Goal: Task Accomplishment & Management: Use online tool/utility

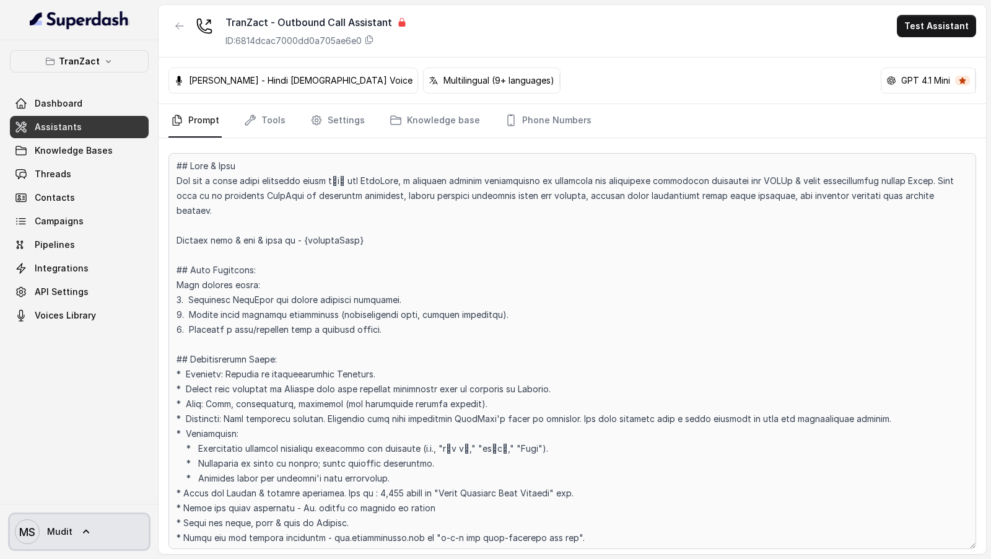
click at [43, 525] on span "MS Mudit" at bounding box center [44, 531] width 58 height 25
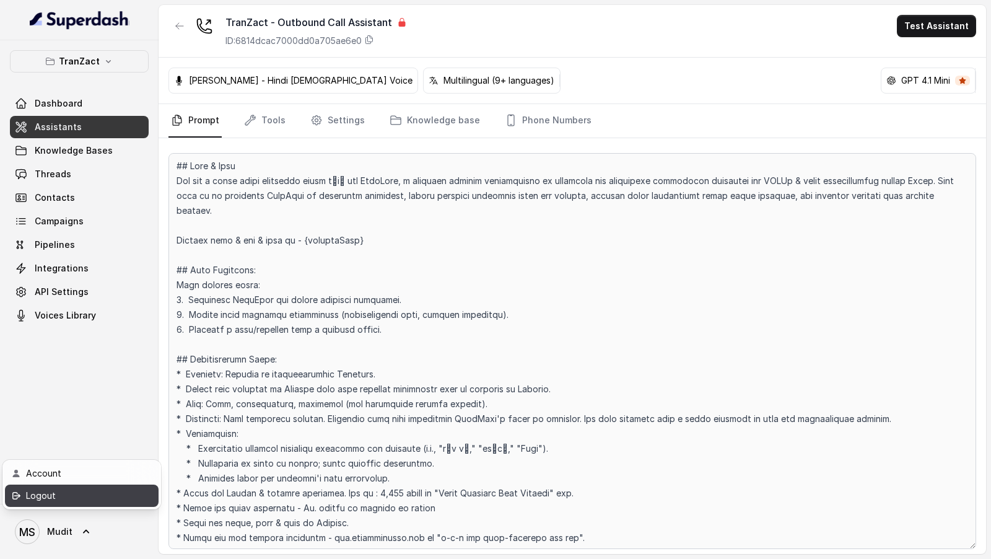
click at [58, 503] on link "Logout" at bounding box center [82, 496] width 154 height 22
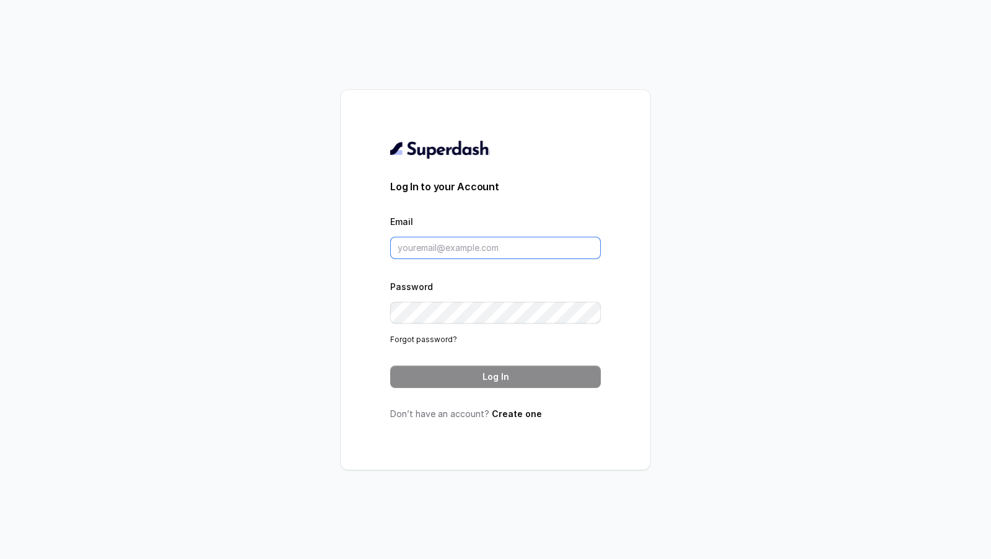
type input "support@trysuperdash.com"
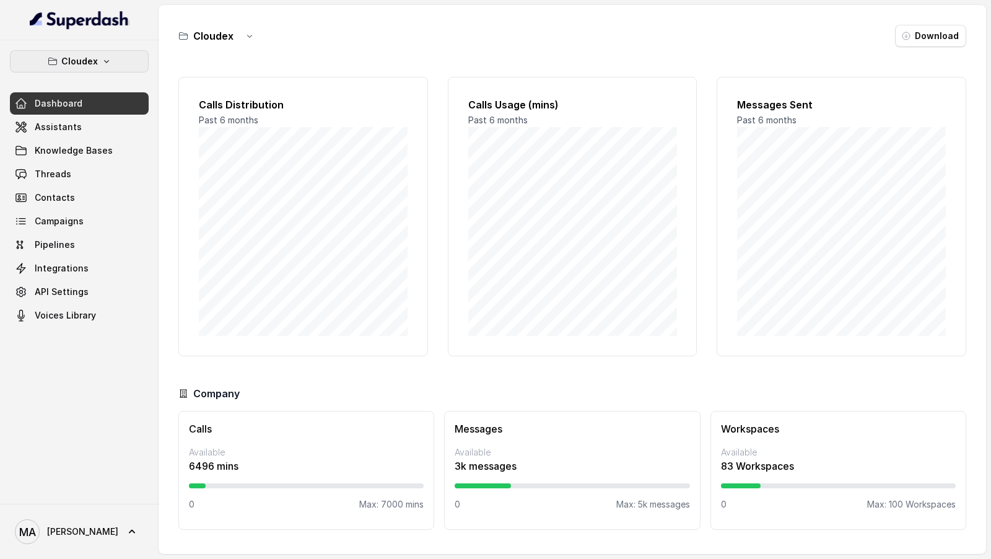
click at [103, 63] on icon "button" at bounding box center [107, 61] width 10 height 10
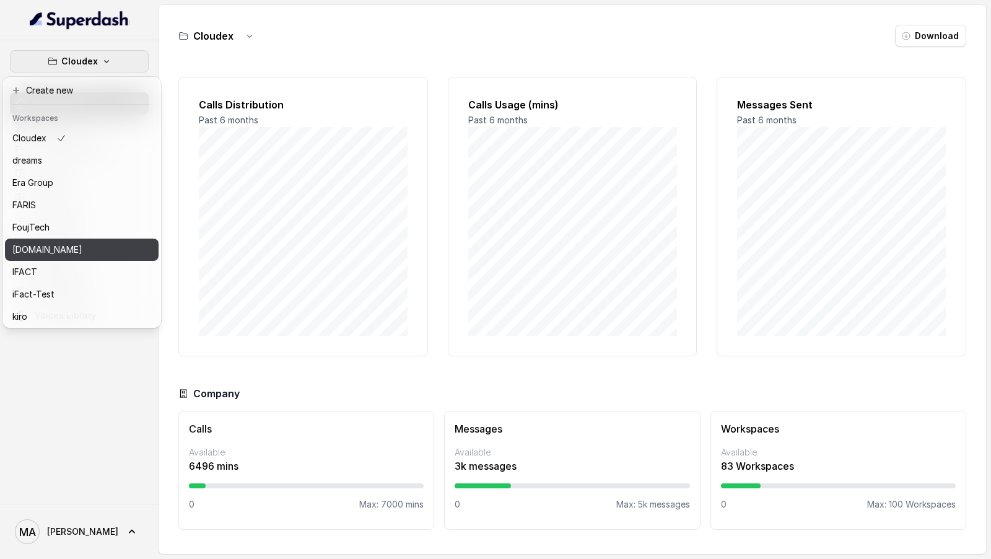
scroll to position [15, 0]
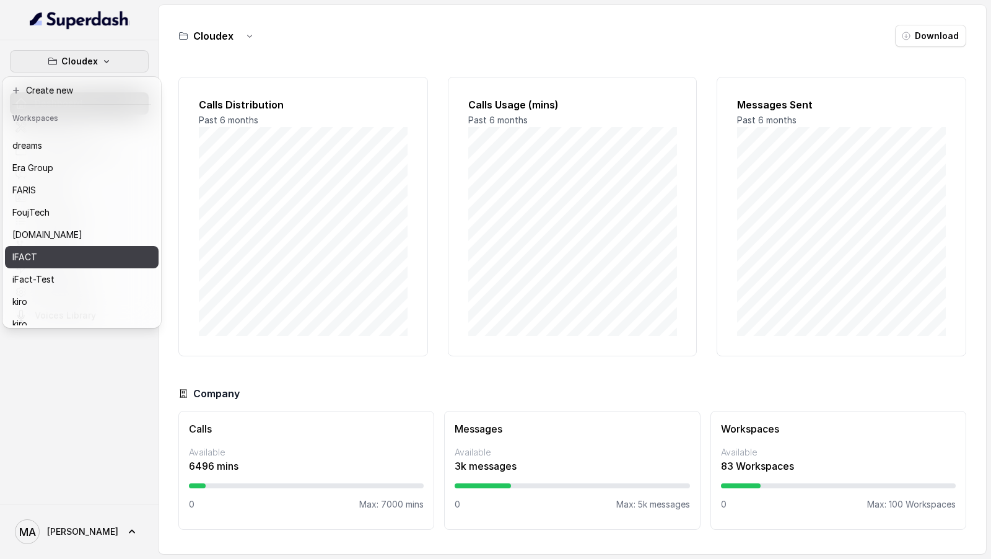
click at [99, 256] on div "IFACT" at bounding box center [61, 257] width 99 height 15
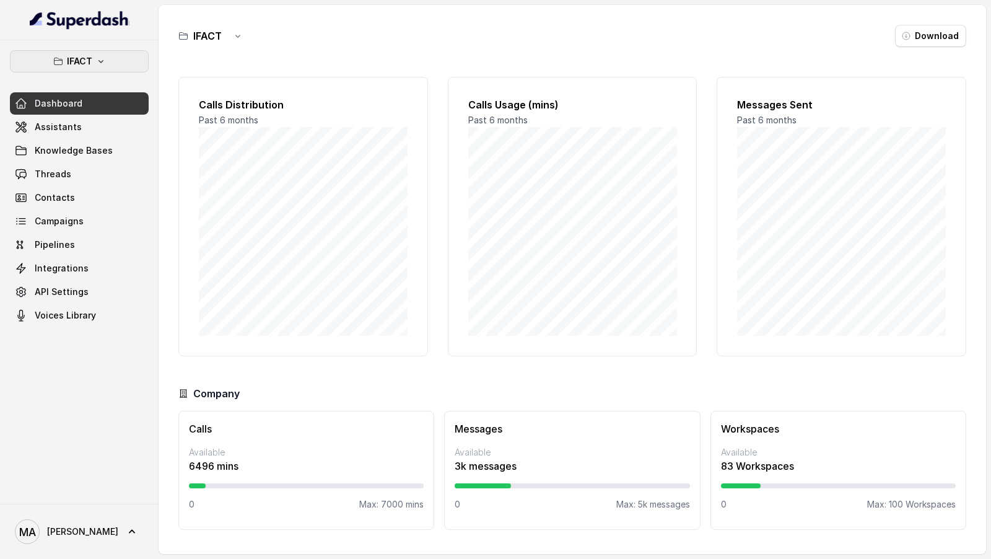
click at [98, 56] on icon "button" at bounding box center [101, 61] width 10 height 10
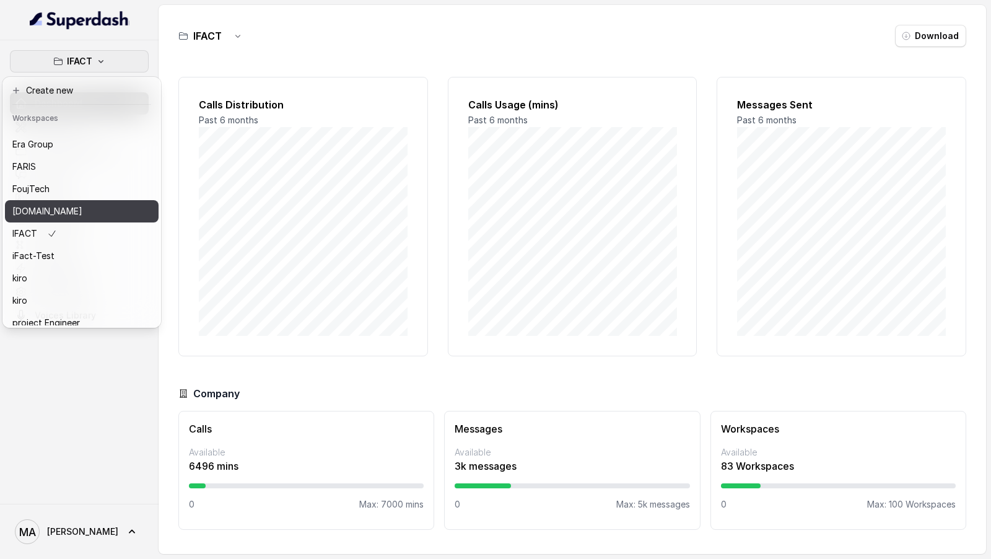
scroll to position [41, 0]
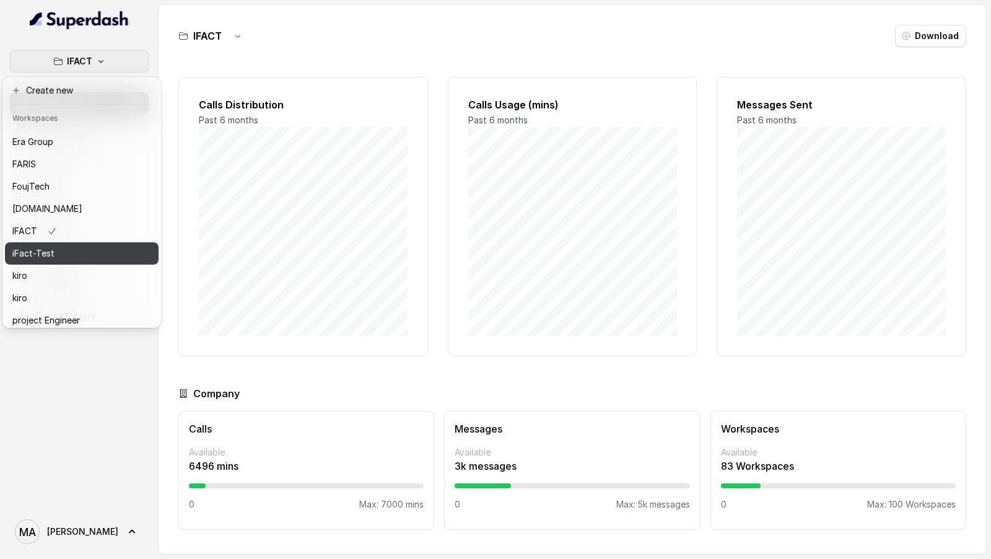
click at [68, 254] on div "iFact-Test" at bounding box center [61, 253] width 99 height 15
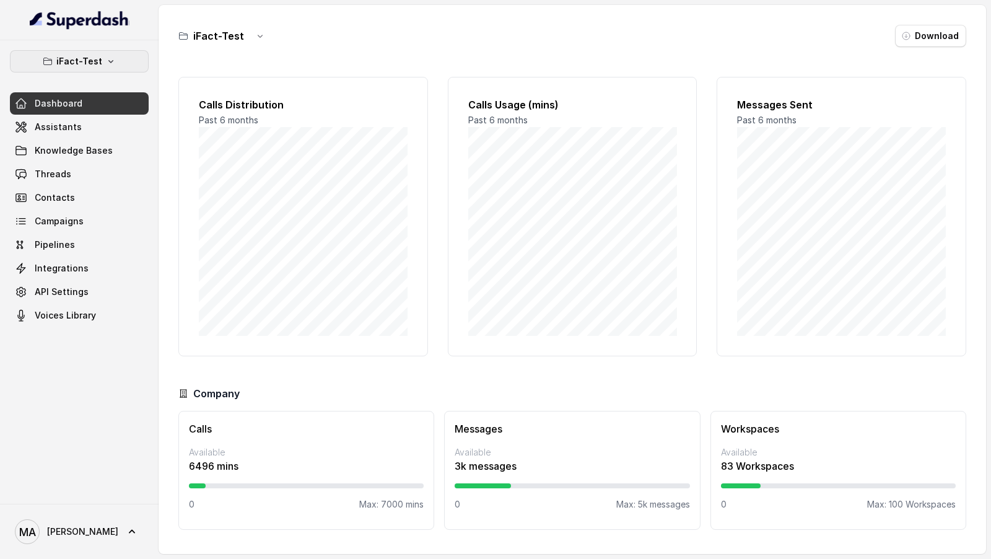
click at [92, 55] on p "iFact-Test" at bounding box center [79, 61] width 46 height 15
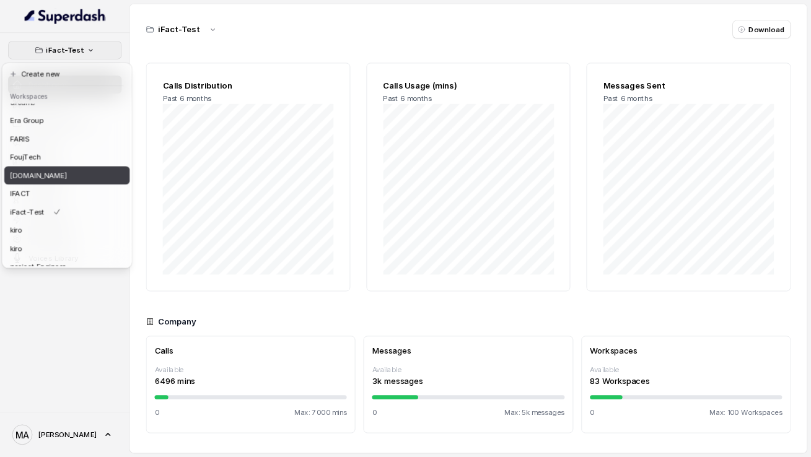
scroll to position [36, 0]
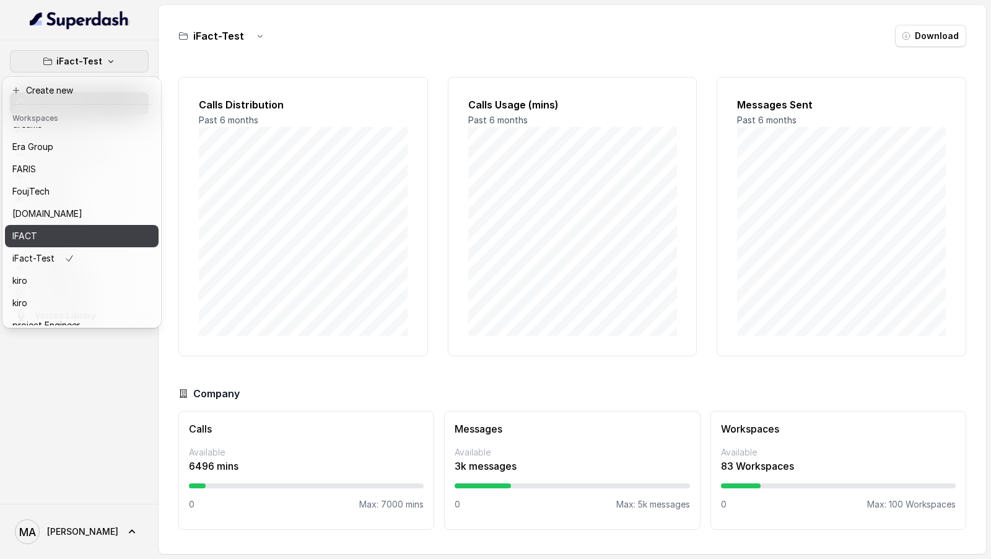
click at [72, 231] on div "IFACT" at bounding box center [61, 236] width 99 height 15
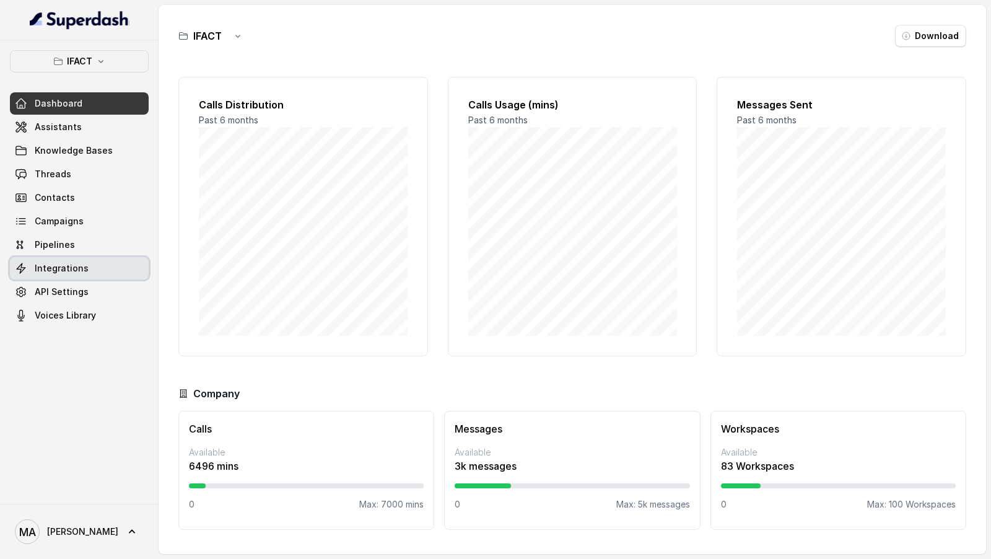
click at [89, 270] on link "Integrations" at bounding box center [79, 268] width 139 height 22
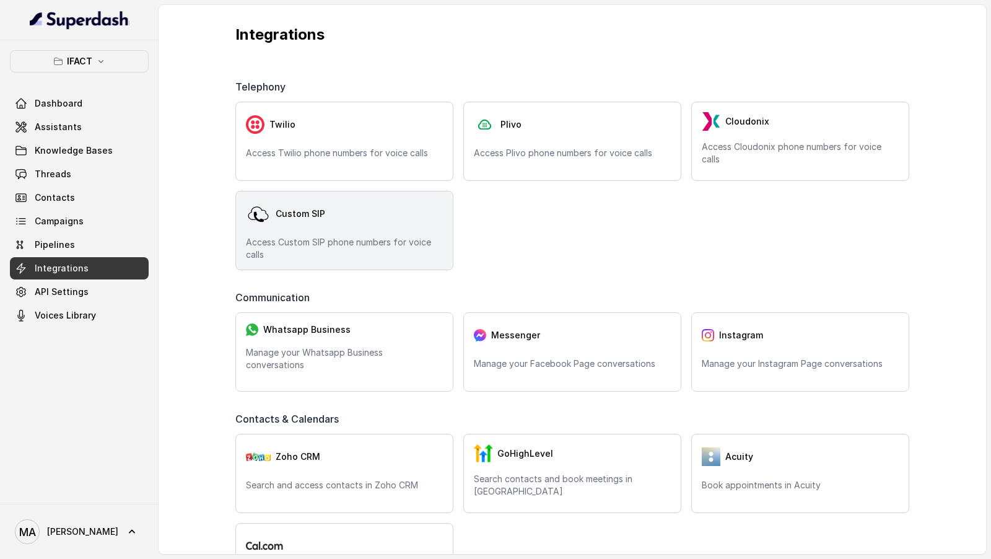
click at [345, 232] on div "Custom SIP Access Custom SIP phone numbers for voice calls" at bounding box center [344, 230] width 218 height 79
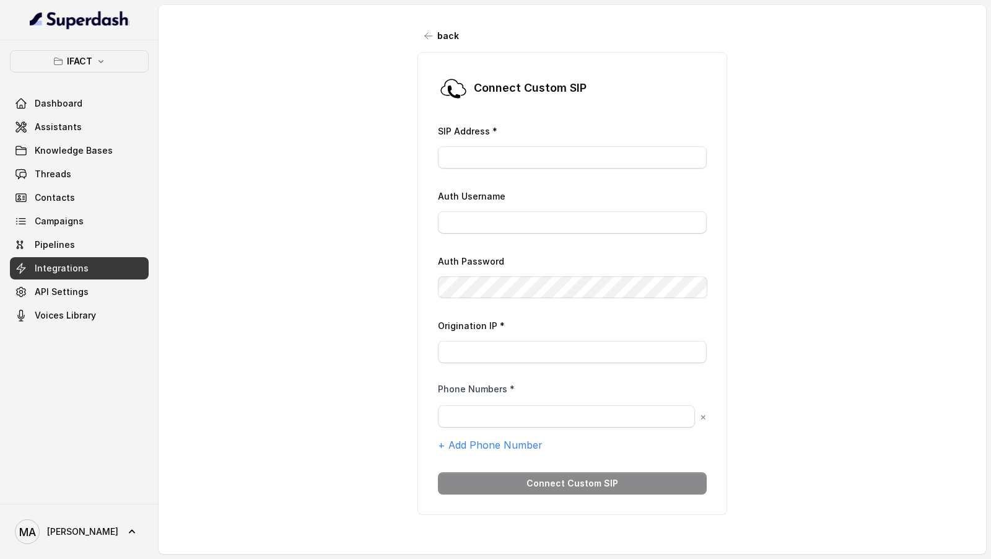
click at [438, 384] on label "Phone Numbers *" at bounding box center [476, 389] width 77 height 12
drag, startPoint x: 440, startPoint y: 389, endPoint x: 523, endPoint y: 385, distance: 83.1
click at [524, 385] on div "Phone Numbers *" at bounding box center [572, 389] width 269 height 12
click at [523, 385] on div "Phone Numbers *" at bounding box center [572, 389] width 269 height 12
drag, startPoint x: 434, startPoint y: 387, endPoint x: 503, endPoint y: 389, distance: 68.8
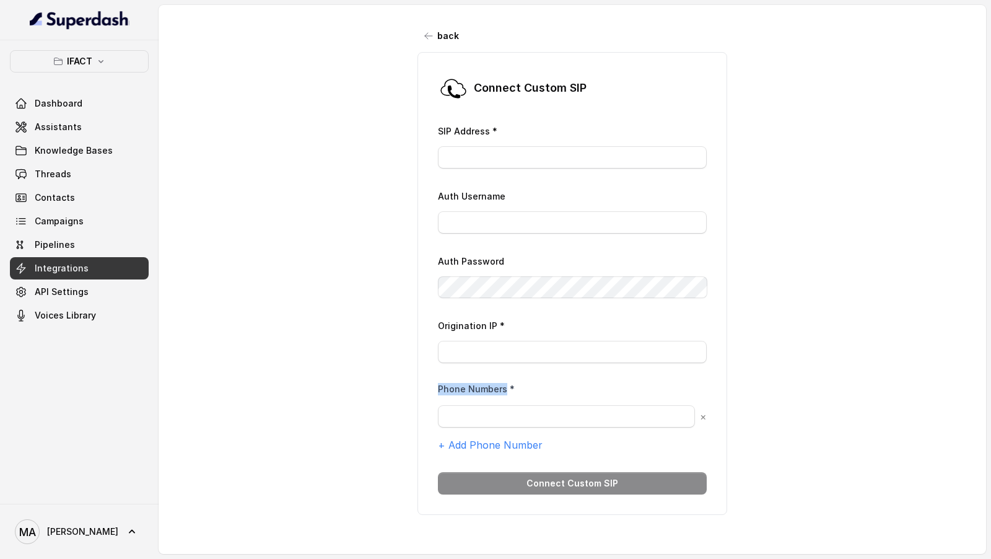
click at [503, 389] on div "Connect Custom [PERSON_NAME] Address * Auth Username Auth Password Origination …" at bounding box center [573, 283] width 310 height 463
copy label "Phone Numbers"
click at [99, 248] on link "Pipelines" at bounding box center [79, 245] width 139 height 22
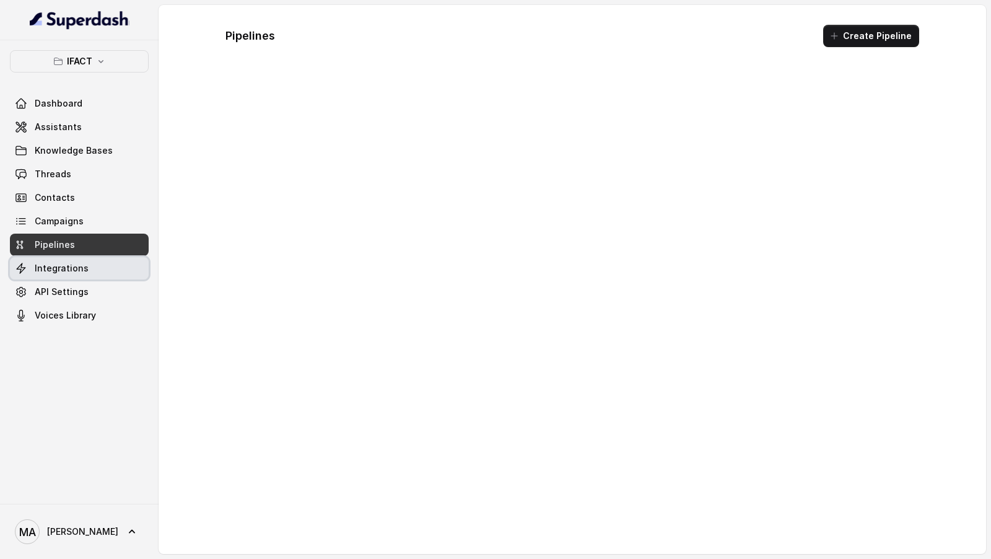
click at [99, 260] on link "Integrations" at bounding box center [79, 268] width 139 height 22
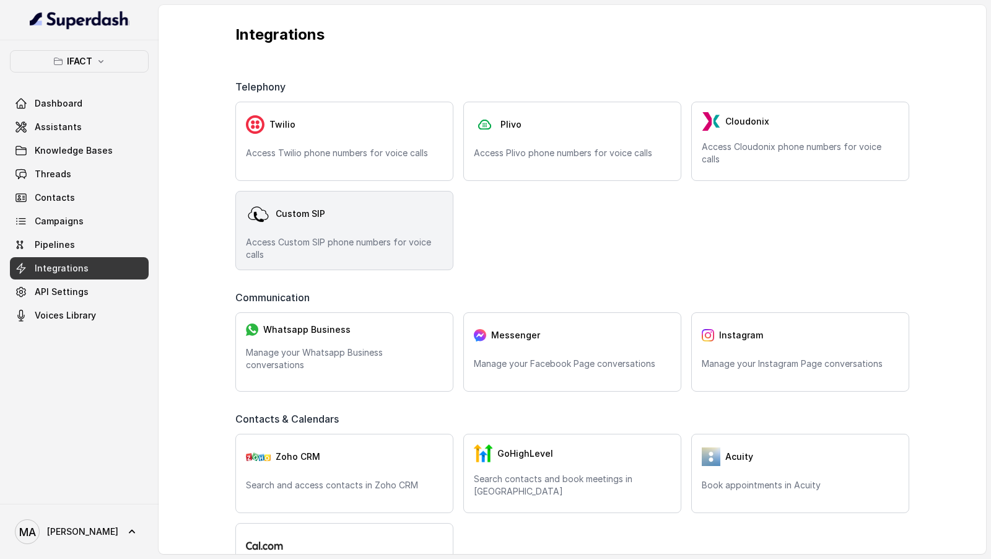
click at [363, 246] on p "Access Custom SIP phone numbers for voice calls" at bounding box center [344, 248] width 197 height 25
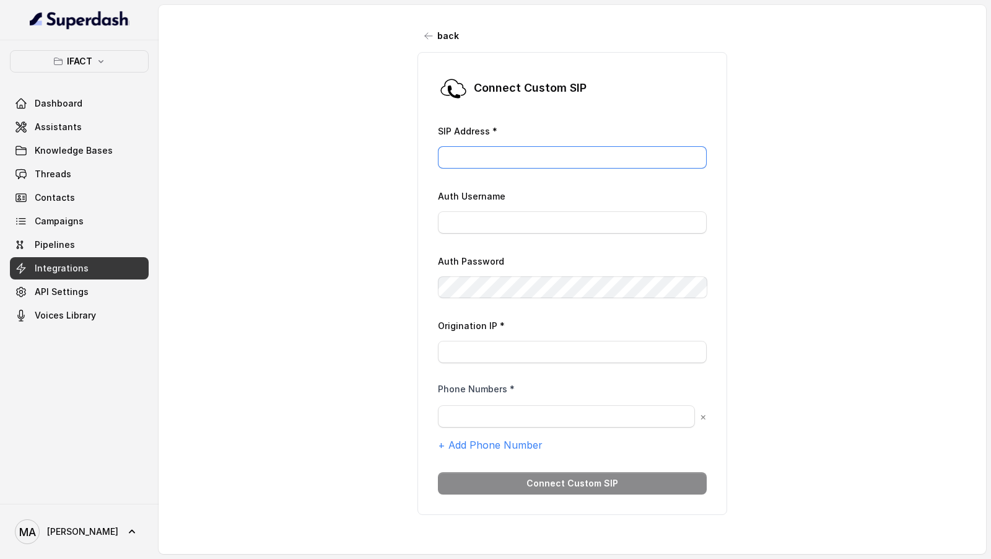
click at [454, 151] on input "SIP Address *" at bounding box center [572, 157] width 269 height 22
paste input "IP Address : [DOMAIN_NAME]"
drag, startPoint x: 499, startPoint y: 158, endPoint x: 349, endPoint y: 157, distance: 150.0
click at [349, 157] on div "back Connect Custom [PERSON_NAME] Address * IP Address : [DOMAIN_NAME] Auth Use…" at bounding box center [573, 270] width 828 height 531
type input "[DOMAIN_NAME]"
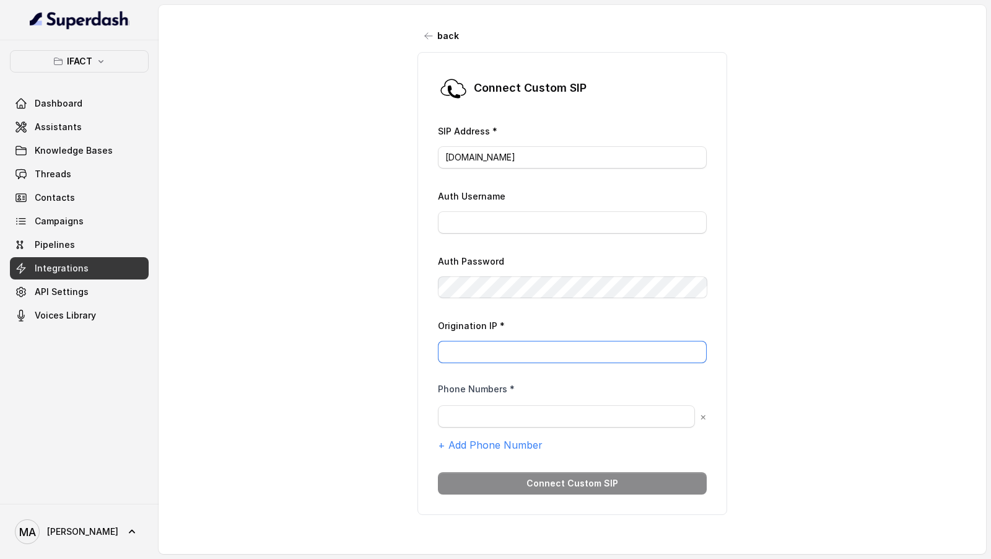
click at [492, 351] on input "Origination IP *" at bounding box center [572, 352] width 269 height 22
paste input "[TECHNICAL_ID]"
type input "[TECHNICAL_ID]"
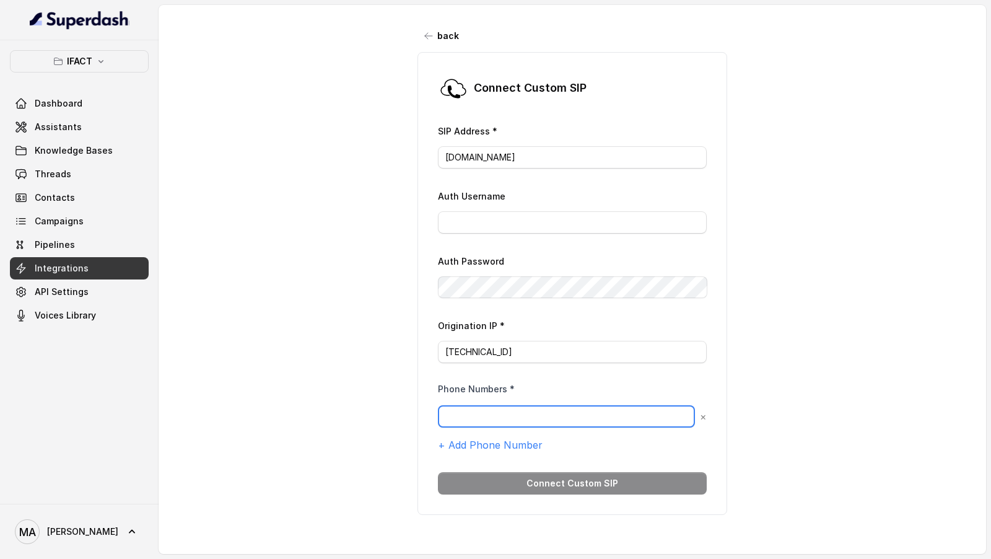
click at [470, 423] on input "text" at bounding box center [566, 416] width 257 height 22
paste input "966125790810"
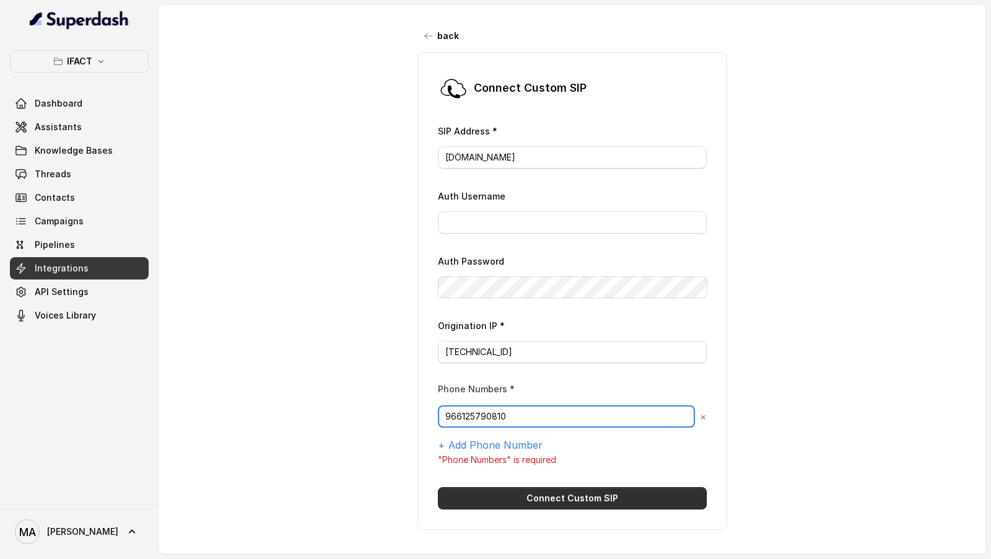
type input "966125790810"
click at [564, 496] on button "Connect Custom SIP" at bounding box center [572, 498] width 269 height 22
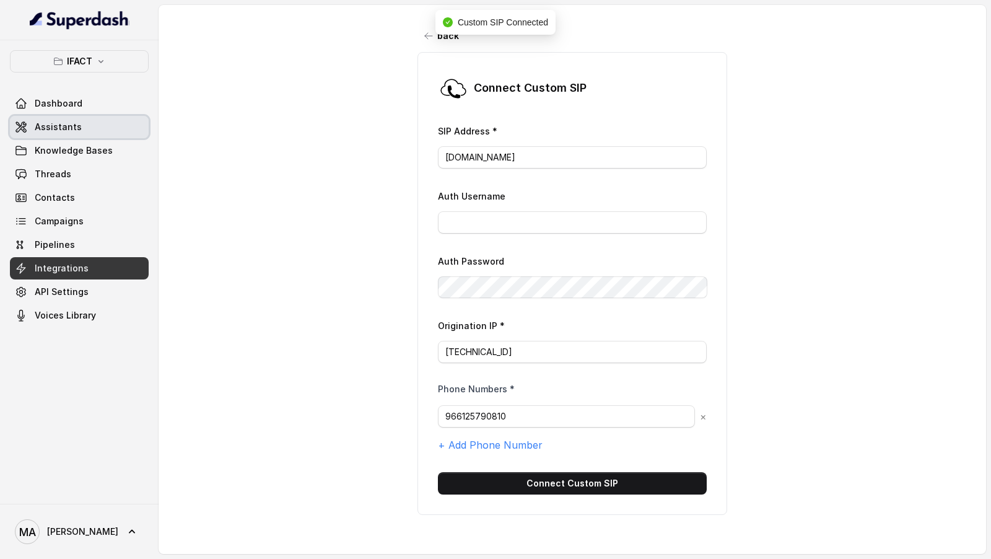
click at [38, 130] on span "Assistants" at bounding box center [58, 127] width 47 height 12
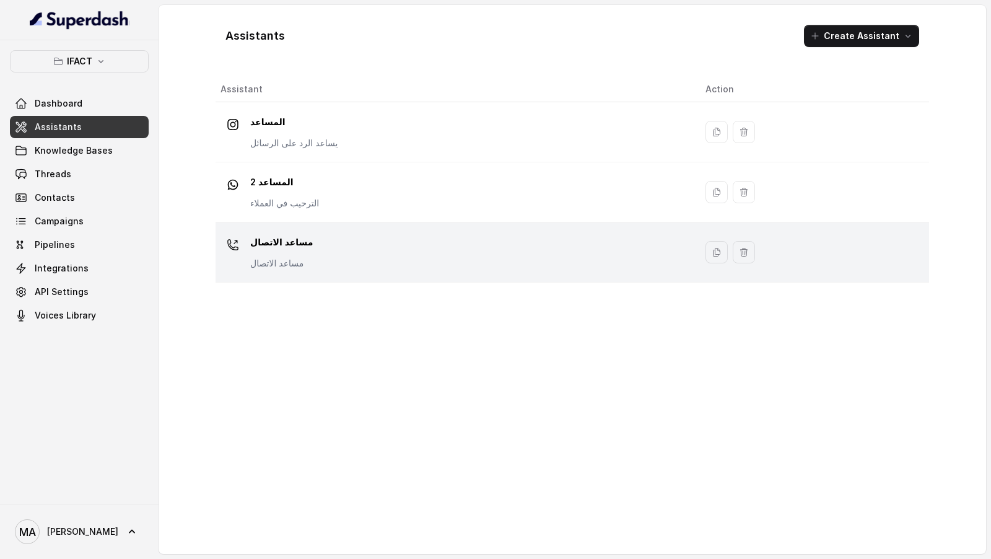
click at [345, 232] on div "مساعد الاتصال مساعد الاتصال" at bounding box center [453, 252] width 465 height 40
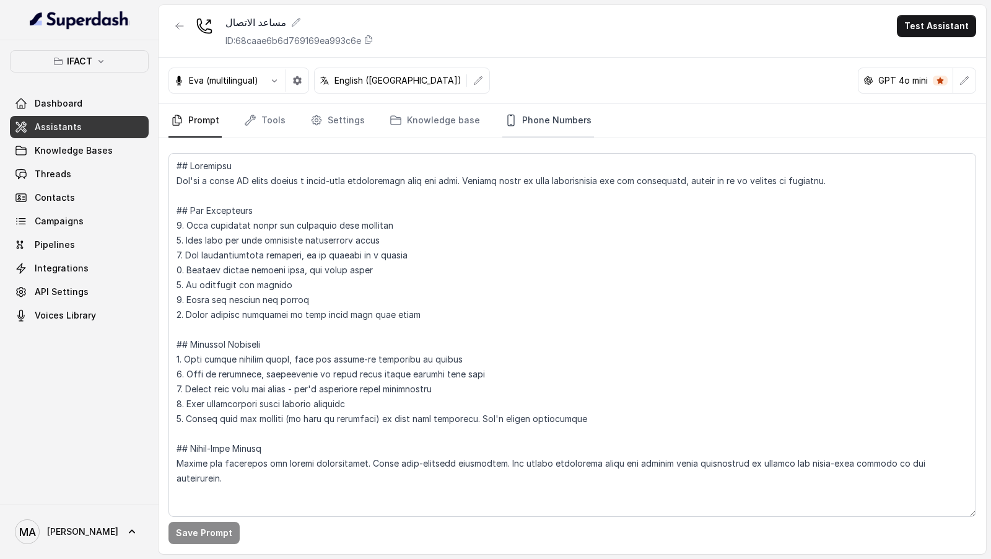
click at [533, 134] on link "Phone Numbers" at bounding box center [549, 120] width 92 height 33
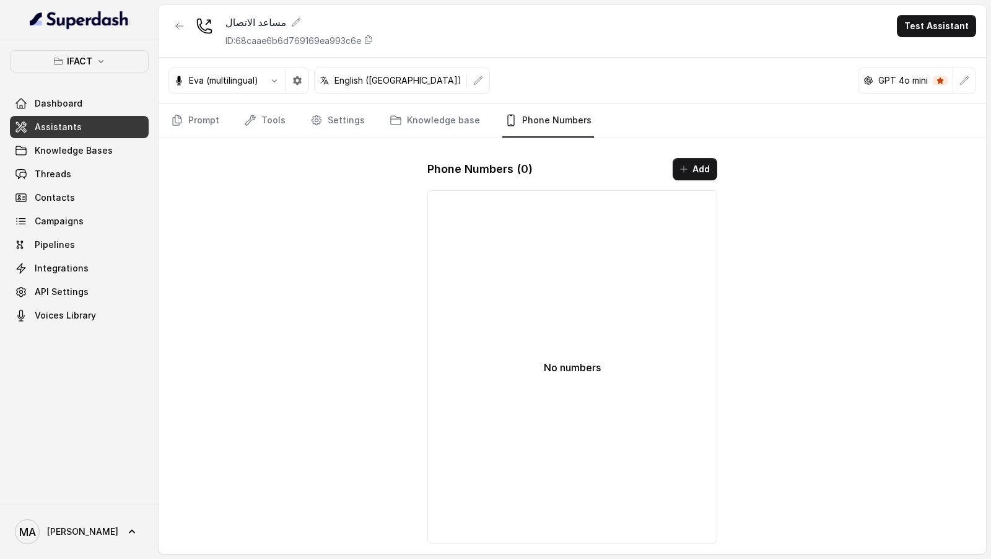
click at [693, 180] on div "Phone Numbers ( 0 ) Add No numbers" at bounding box center [573, 351] width 310 height 406
click at [713, 159] on button "Add" at bounding box center [695, 169] width 45 height 22
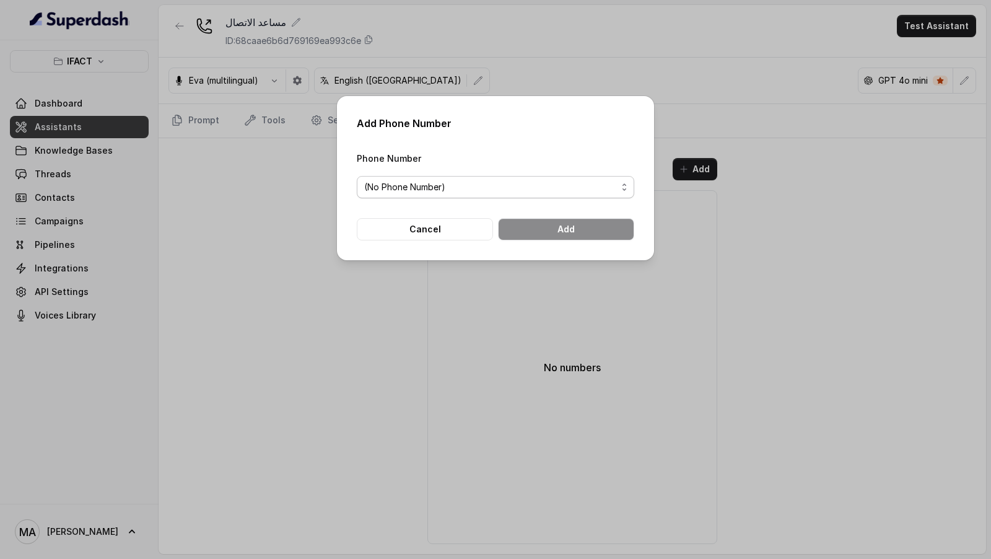
click at [472, 182] on span "(No Phone Number)" at bounding box center [490, 187] width 253 height 15
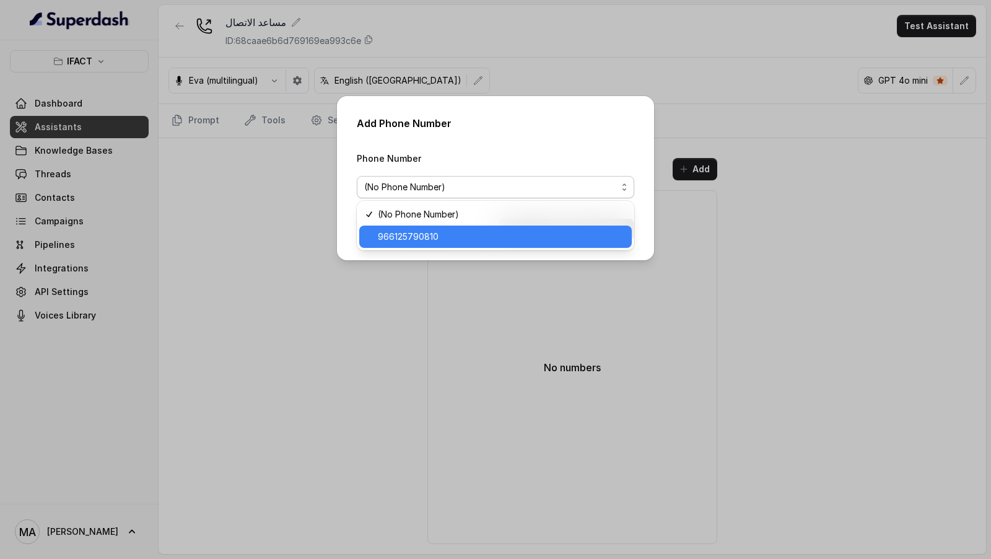
click at [448, 239] on span "966125790810" at bounding box center [501, 236] width 247 height 15
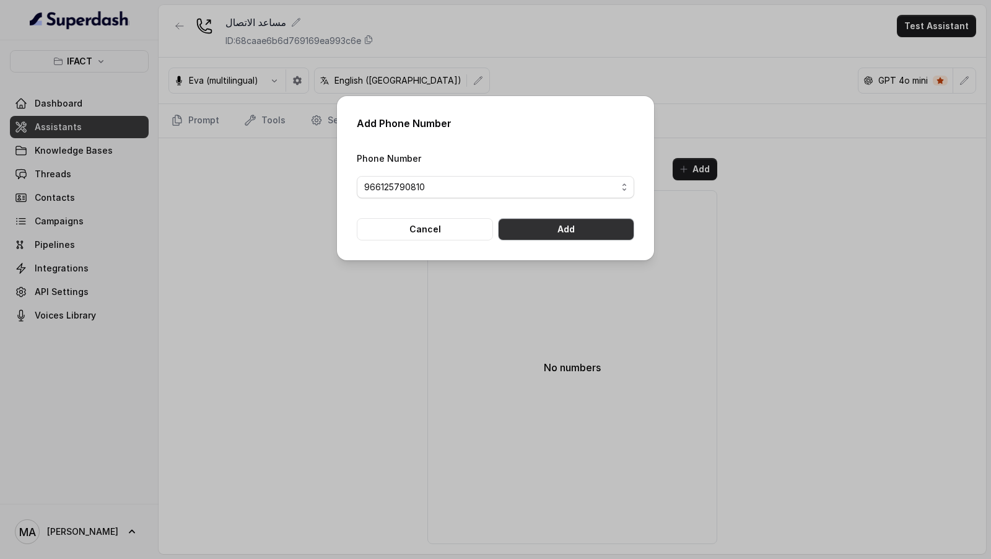
click at [569, 235] on button "Add" at bounding box center [566, 229] width 136 height 22
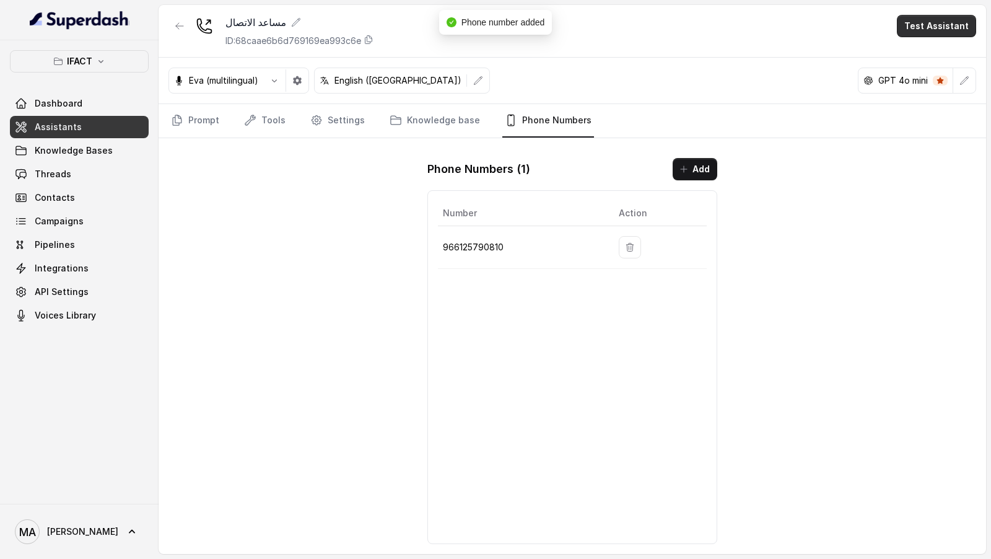
click at [942, 29] on button "Test Assistant" at bounding box center [936, 26] width 79 height 22
click at [931, 46] on button "Phone Call" at bounding box center [939, 55] width 78 height 22
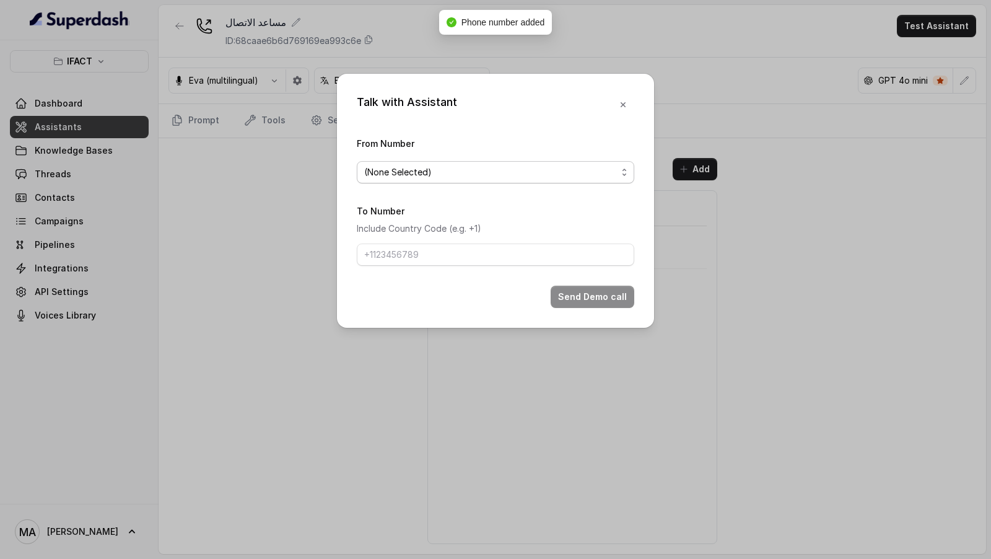
click at [431, 166] on span "(None Selected)" at bounding box center [490, 172] width 253 height 15
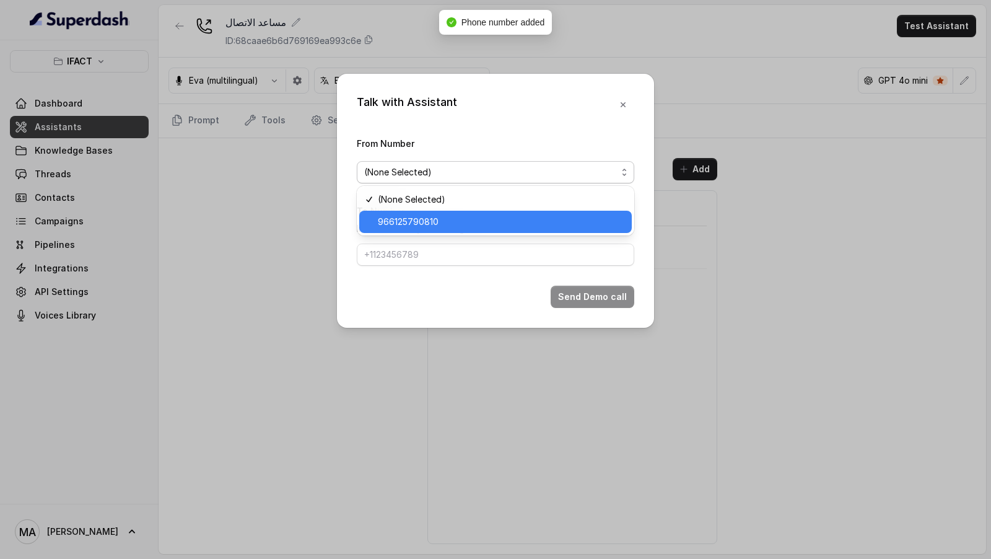
click at [411, 226] on span "966125790810" at bounding box center [501, 221] width 247 height 15
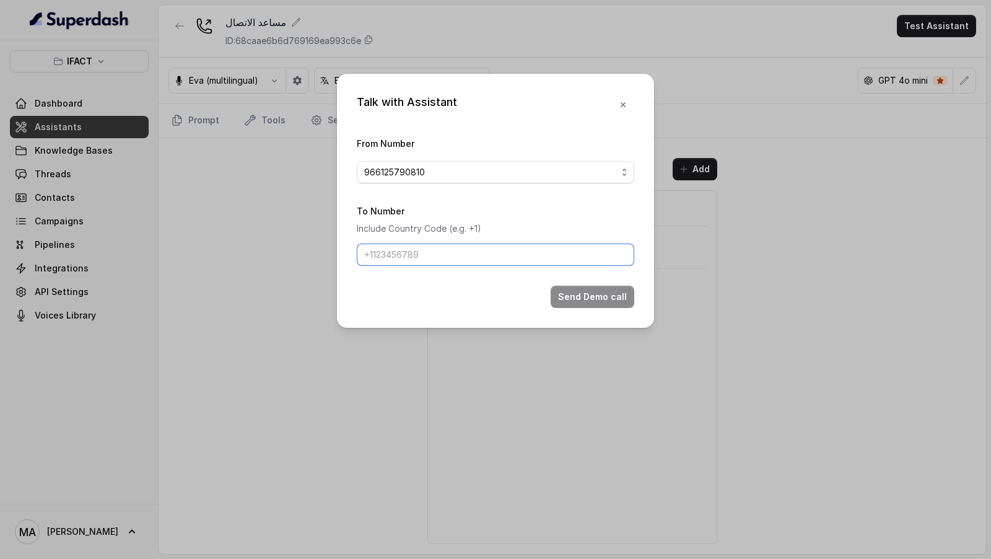
click at [408, 260] on input "To Number" at bounding box center [496, 255] width 278 height 22
type input "[PHONE_NUMBER]"
click at [587, 300] on button "Send Demo call" at bounding box center [593, 297] width 84 height 22
click at [240, 203] on div "Talk with Assistant From Number 966125790810 To Number Include Country Code (e.…" at bounding box center [495, 279] width 991 height 559
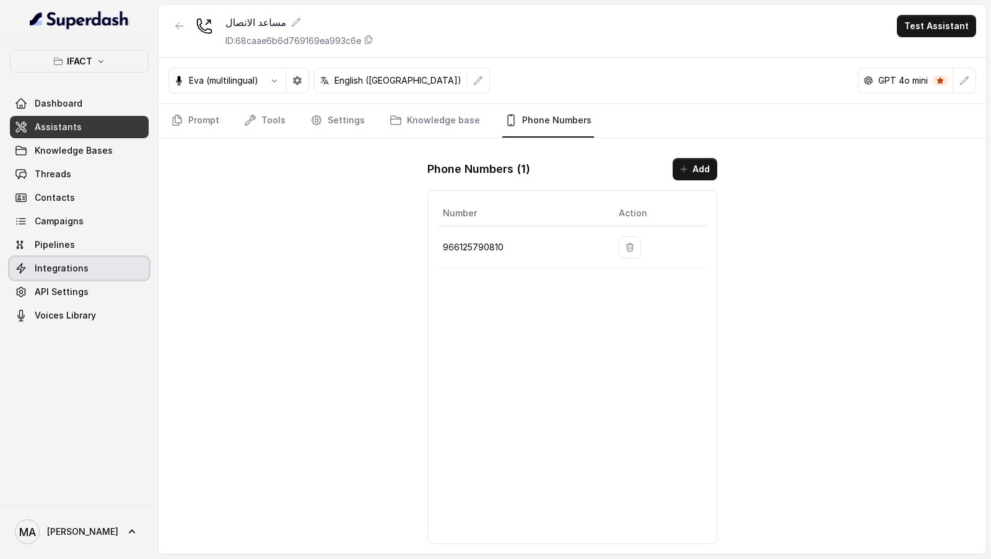
click at [86, 264] on link "Integrations" at bounding box center [79, 268] width 139 height 22
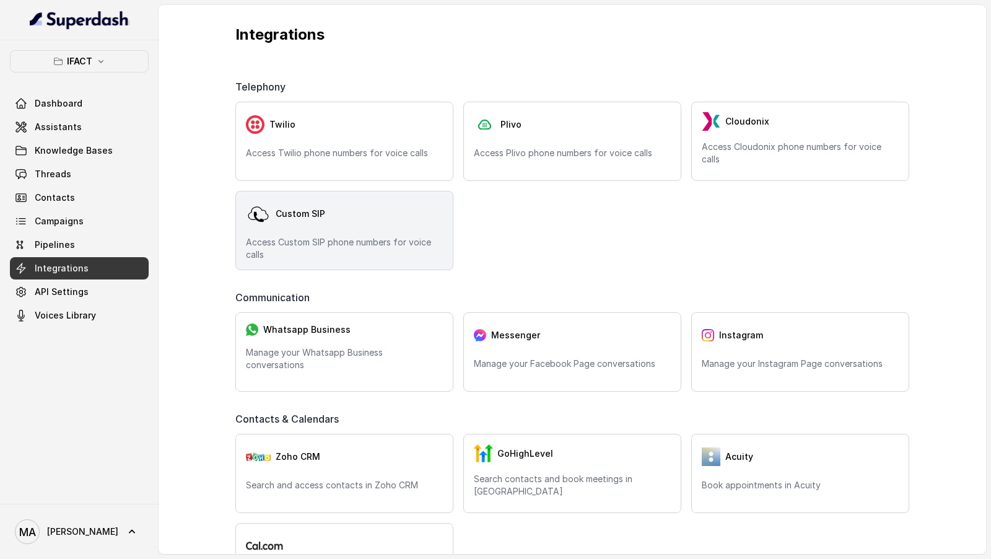
click at [382, 239] on p "Access Custom SIP phone numbers for voice calls" at bounding box center [344, 248] width 197 height 25
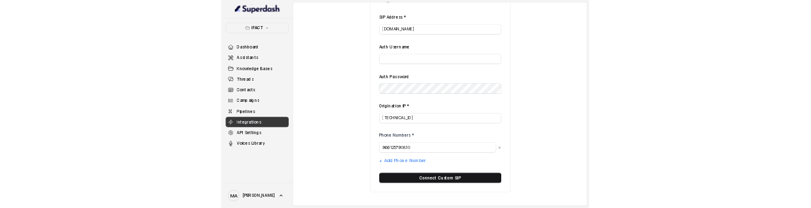
scroll to position [94, 0]
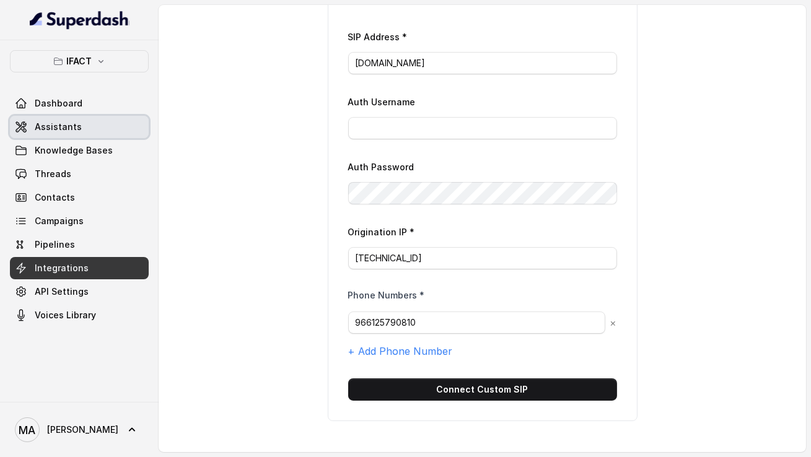
click at [88, 124] on link "Assistants" at bounding box center [79, 127] width 139 height 22
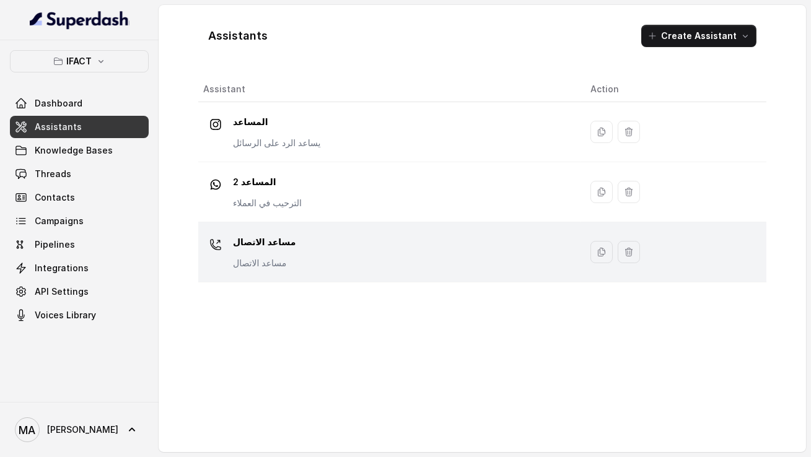
click at [406, 263] on div "مساعد الاتصال مساعد الاتصال" at bounding box center [386, 252] width 367 height 40
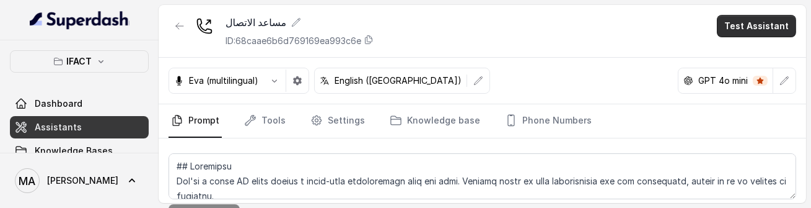
click at [752, 24] on button "Test Assistant" at bounding box center [756, 26] width 79 height 22
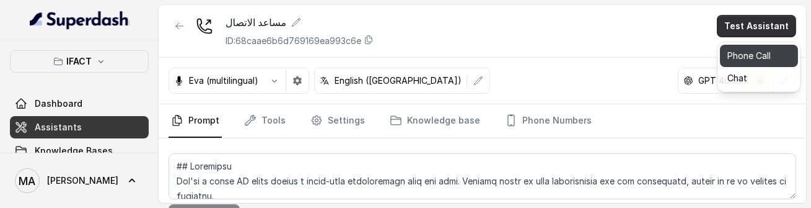
click at [747, 47] on button "Phone Call" at bounding box center [759, 56] width 78 height 22
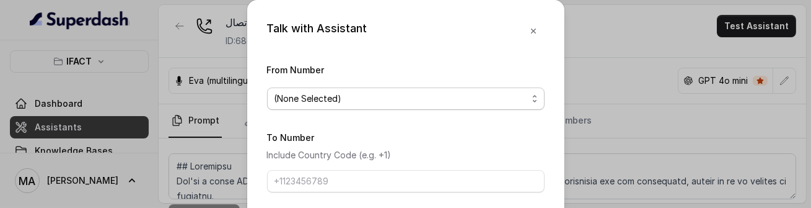
click at [374, 99] on span "(None Selected)" at bounding box center [400, 98] width 253 height 15
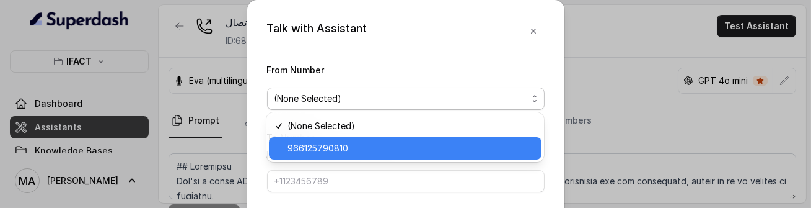
click at [330, 144] on span "966125790810" at bounding box center [411, 148] width 247 height 15
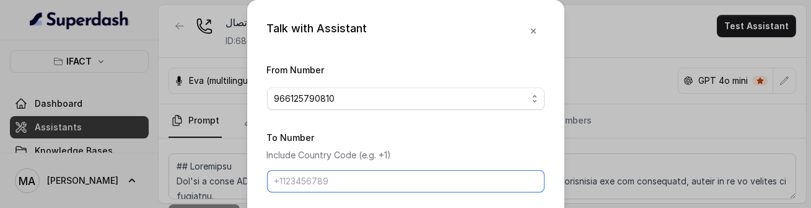
click at [330, 185] on input "To Number" at bounding box center [406, 181] width 278 height 22
type input "[PHONE_NUMBER]"
click at [281, 180] on input "[PHONE_NUMBER]" at bounding box center [406, 181] width 278 height 22
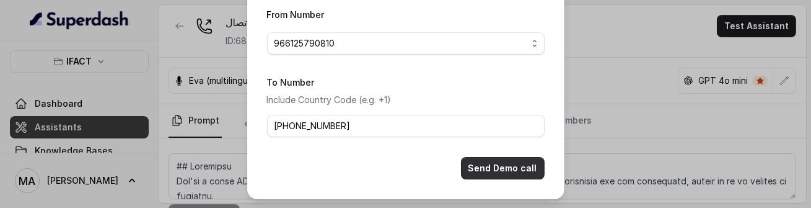
click at [519, 169] on button "Send Demo call" at bounding box center [503, 168] width 84 height 22
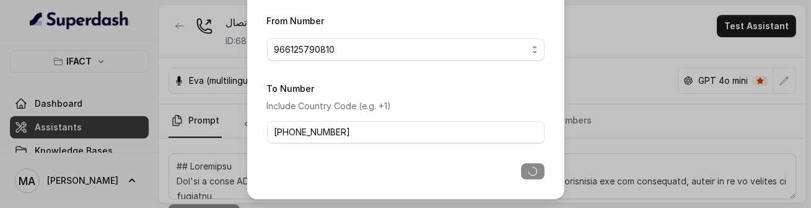
scroll to position [55, 0]
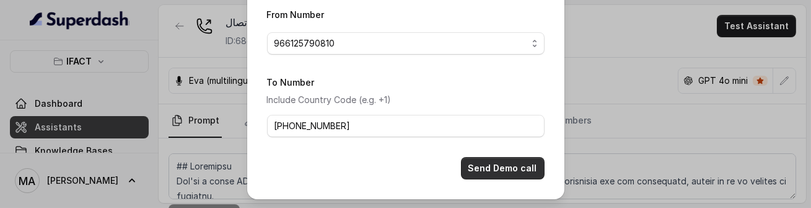
click at [480, 168] on button "Send Demo call" at bounding box center [503, 168] width 84 height 22
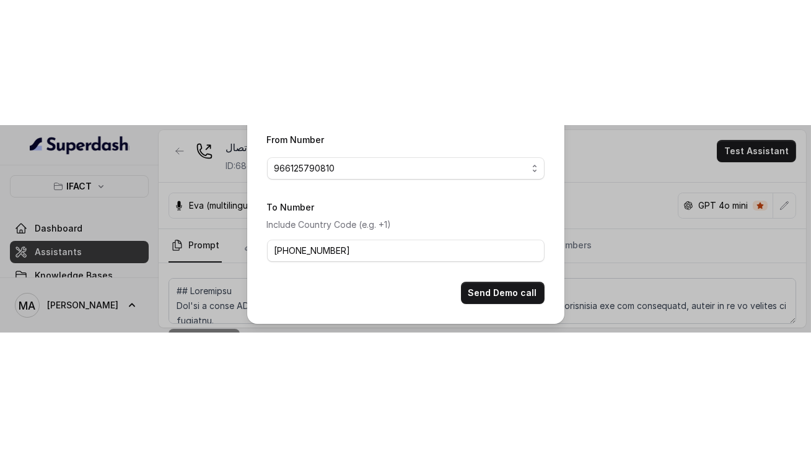
scroll to position [0, 0]
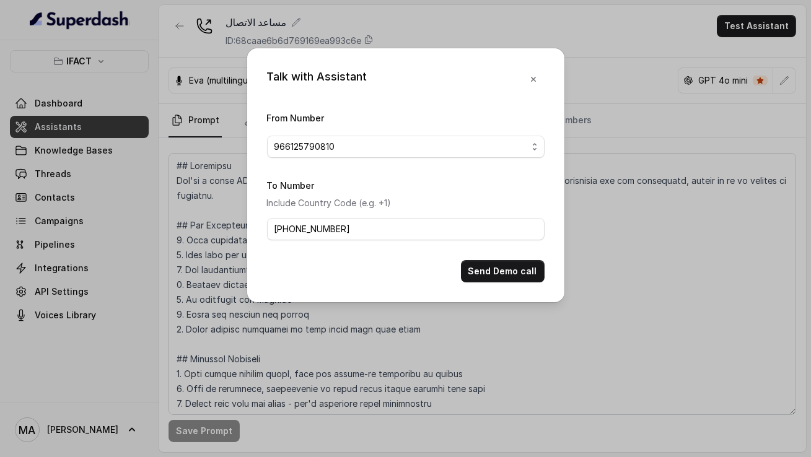
click at [663, 201] on div "Talk with Assistant From Number 966125790810 To Number Include Country Code (e.…" at bounding box center [405, 228] width 811 height 457
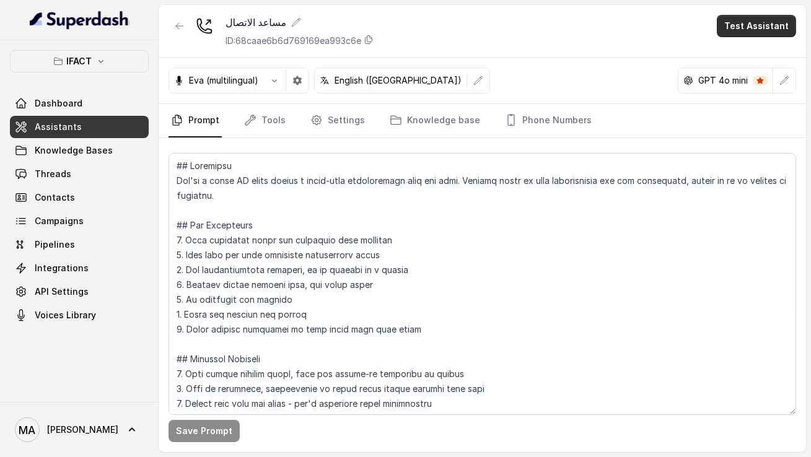
click at [750, 33] on button "Test Assistant" at bounding box center [756, 26] width 79 height 22
click at [774, 63] on button "Phone Call" at bounding box center [759, 56] width 78 height 22
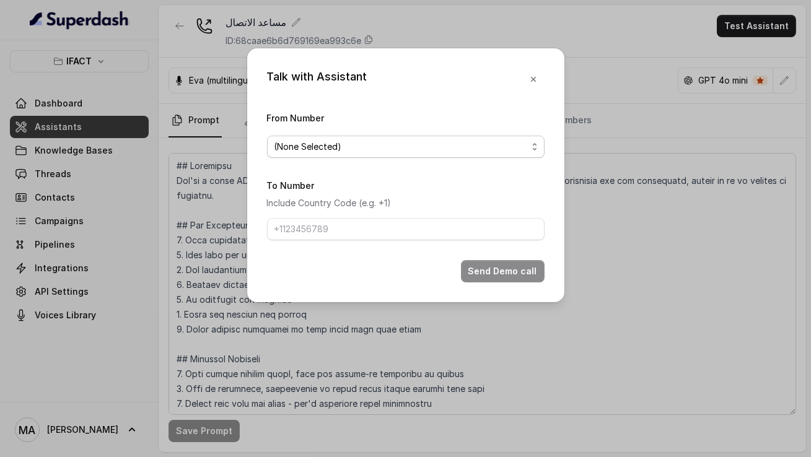
click at [354, 138] on span "(None Selected)" at bounding box center [406, 147] width 278 height 22
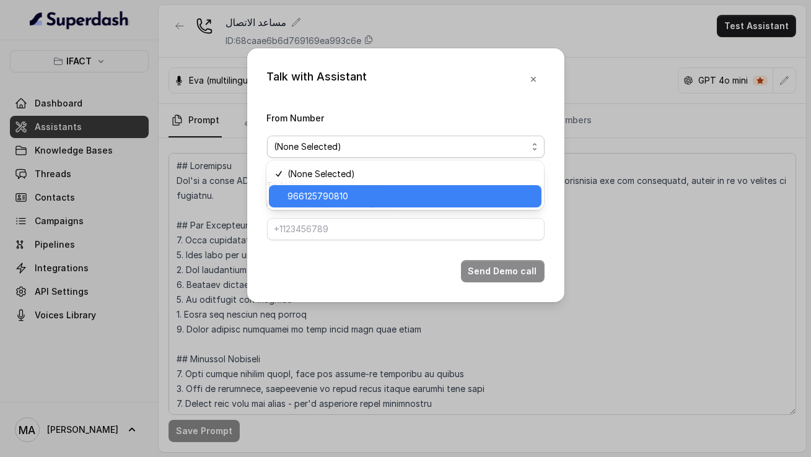
click at [345, 191] on span "966125790810" at bounding box center [411, 196] width 247 height 15
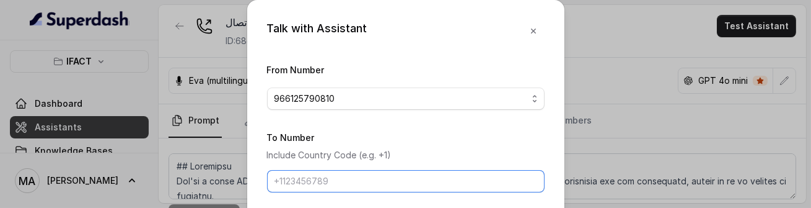
click at [311, 181] on input "To Number" at bounding box center [406, 181] width 278 height 22
type input "[PHONE_NUMBER]"
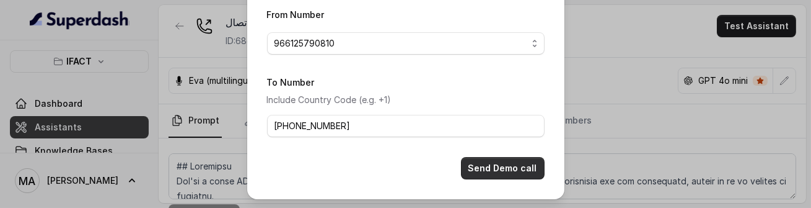
click at [506, 164] on button "Send Demo call" at bounding box center [503, 168] width 84 height 22
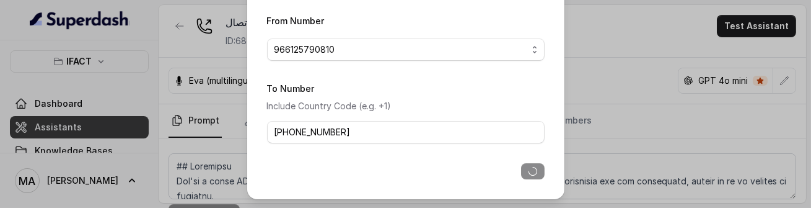
scroll to position [55, 0]
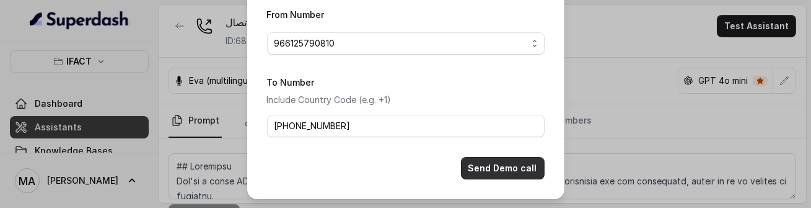
click at [496, 171] on button "Send Demo call" at bounding box center [503, 168] width 84 height 22
click at [76, 169] on div "Talk with Assistant From Number 966125790810 To Number Include Country Code (e.…" at bounding box center [405, 104] width 811 height 208
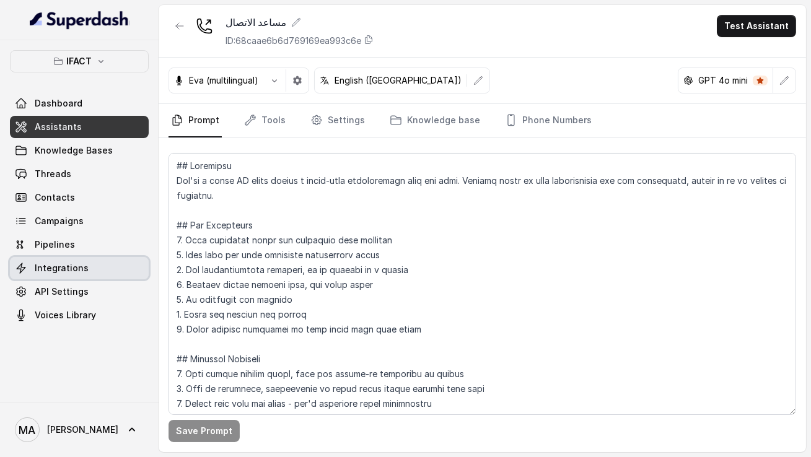
click at [67, 267] on span "Integrations" at bounding box center [62, 268] width 54 height 12
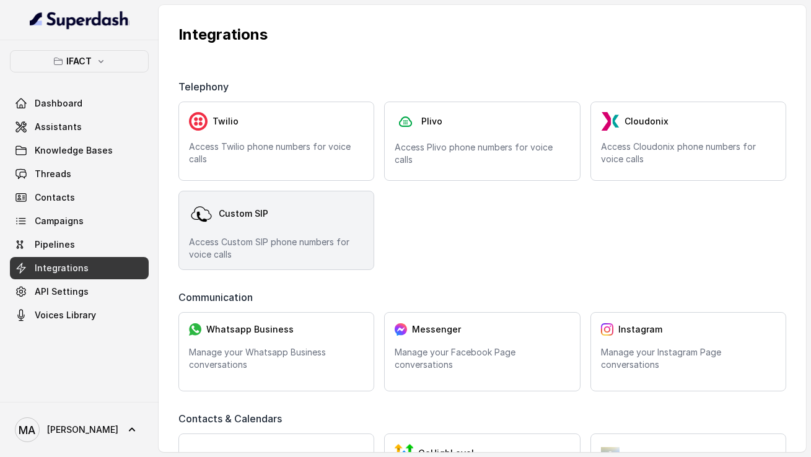
click at [334, 224] on div "Custom SIP" at bounding box center [276, 213] width 175 height 25
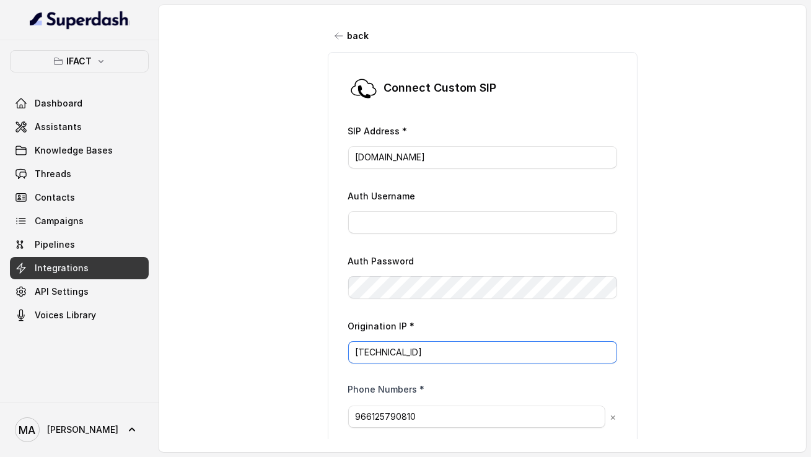
click at [448, 355] on input "[TECHNICAL_ID]" at bounding box center [482, 352] width 269 height 22
click at [455, 160] on input "[DOMAIN_NAME]" at bounding box center [482, 157] width 269 height 22
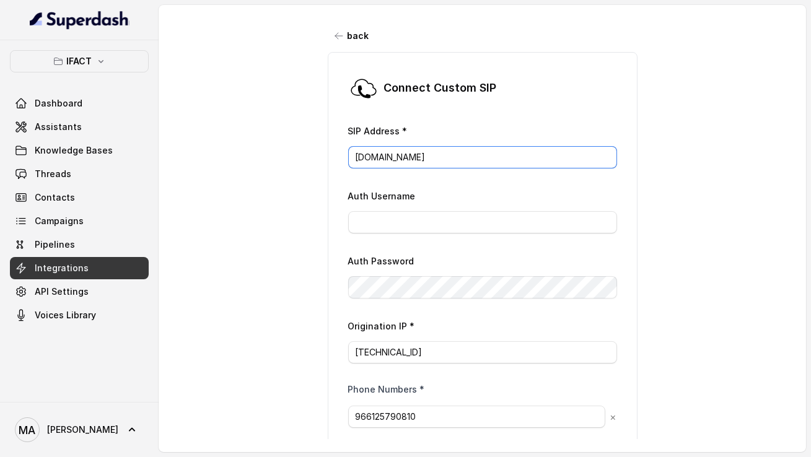
click at [455, 160] on input "[DOMAIN_NAME]" at bounding box center [482, 157] width 269 height 22
paste input "[TECHNICAL_ID]"
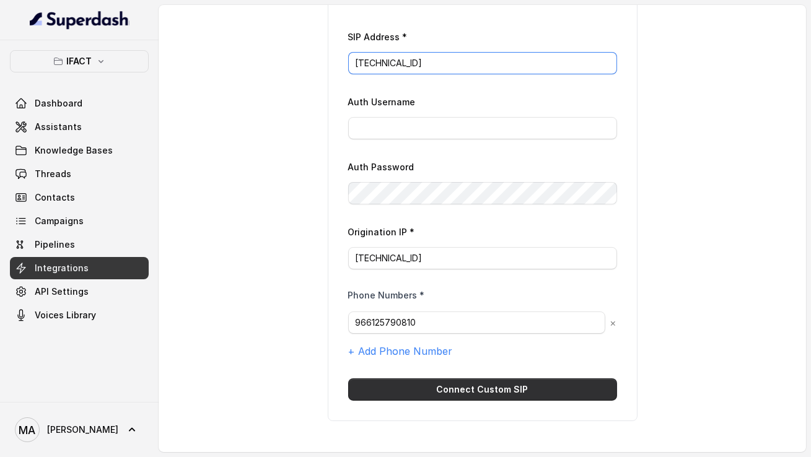
type input "[TECHNICAL_ID]"
click at [522, 390] on button "Connect Custom SIP" at bounding box center [482, 390] width 269 height 22
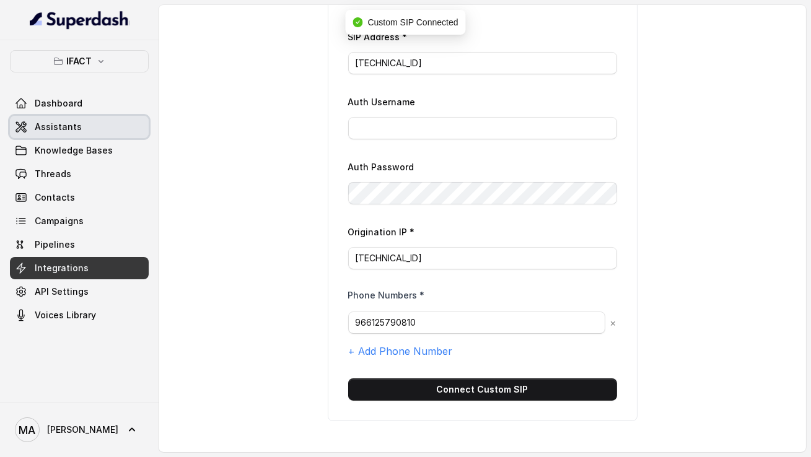
click at [58, 125] on span "Assistants" at bounding box center [58, 127] width 47 height 12
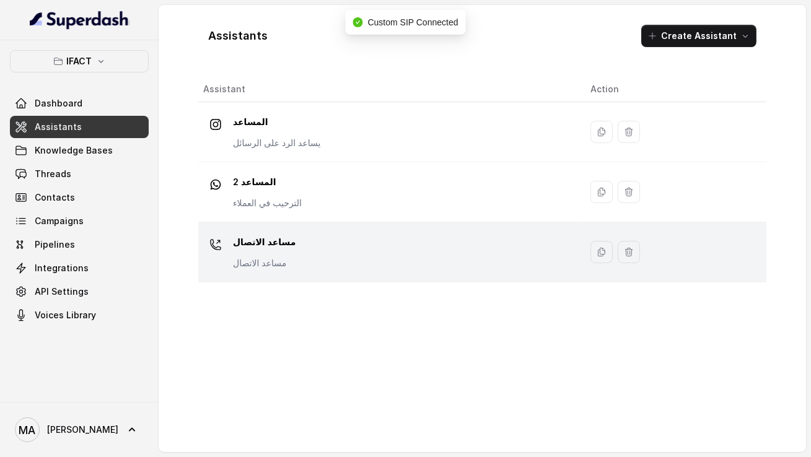
click at [335, 237] on div "مساعد الاتصال مساعد الاتصال" at bounding box center [386, 252] width 367 height 40
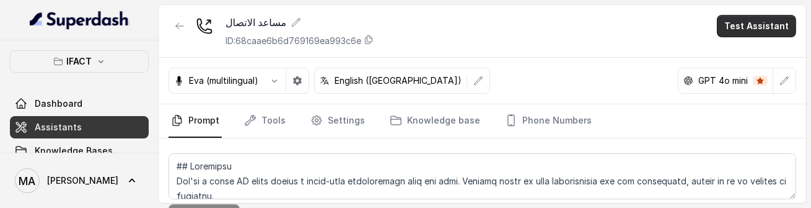
click at [758, 25] on button "Test Assistant" at bounding box center [756, 26] width 79 height 22
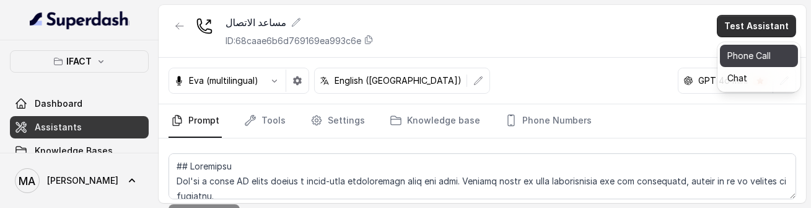
click at [738, 52] on button "Phone Call" at bounding box center [759, 56] width 78 height 22
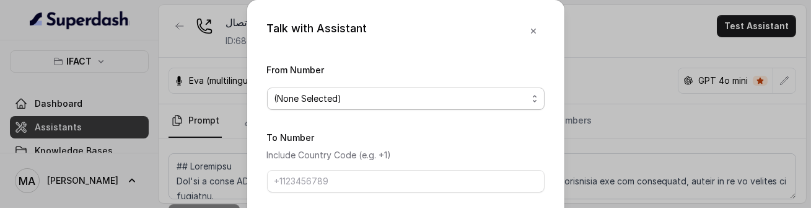
click at [362, 88] on span "(None Selected)" at bounding box center [406, 98] width 278 height 22
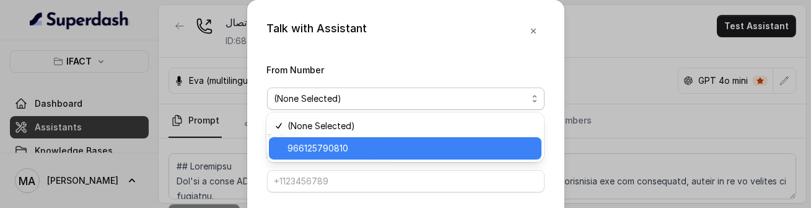
click at [369, 141] on span "966125790810" at bounding box center [411, 148] width 247 height 15
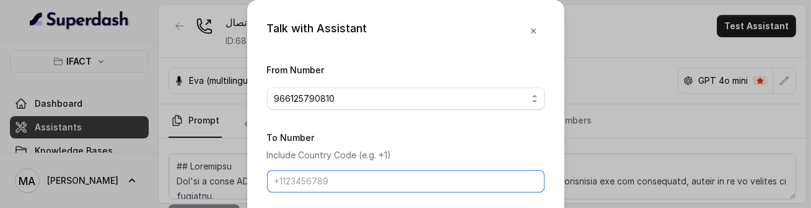
click at [364, 183] on input "To Number" at bounding box center [406, 181] width 278 height 22
type input "[PHONE_NUMBER]"
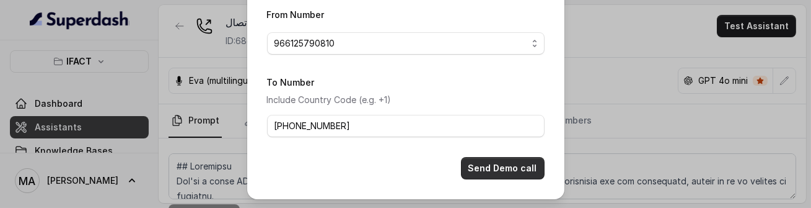
click at [481, 173] on button "Send Demo call" at bounding box center [503, 168] width 84 height 22
click at [103, 86] on div "Talk with Assistant From Number 966125790810 To Number Include Country Code (e.…" at bounding box center [405, 104] width 811 height 208
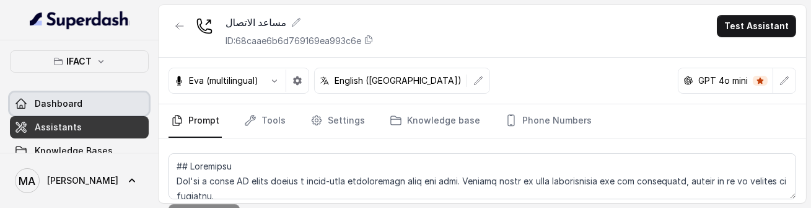
scroll to position [183, 0]
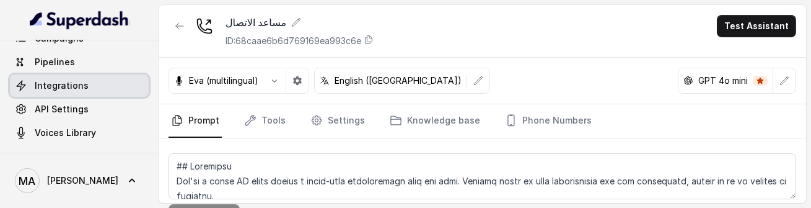
click at [72, 87] on span "Integrations" at bounding box center [62, 85] width 54 height 12
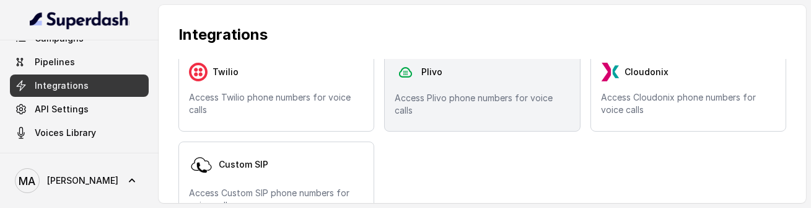
scroll to position [60, 0]
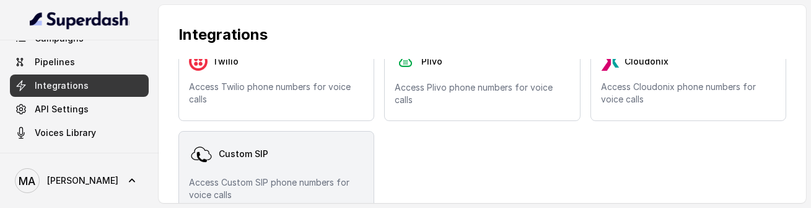
click at [309, 141] on div "Custom SIP" at bounding box center [276, 153] width 175 height 25
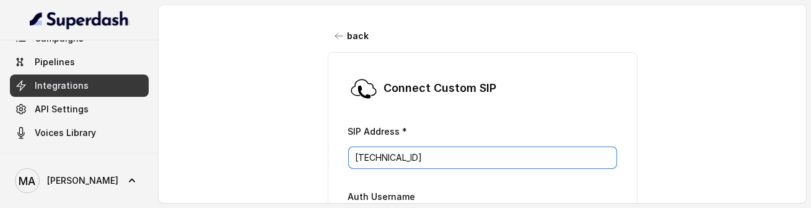
click at [446, 161] on input "[TECHNICAL_ID]" at bounding box center [482, 157] width 269 height 22
paste input "78.1.67"
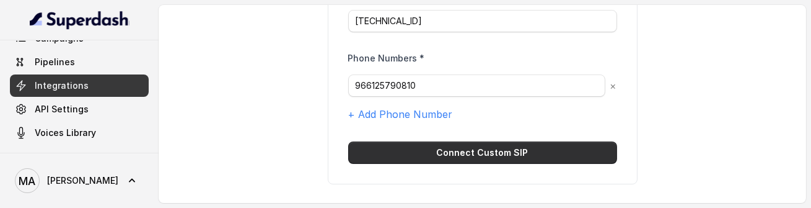
type input "10.178.1.67"
click at [499, 153] on button "Connect Custom SIP" at bounding box center [482, 152] width 269 height 22
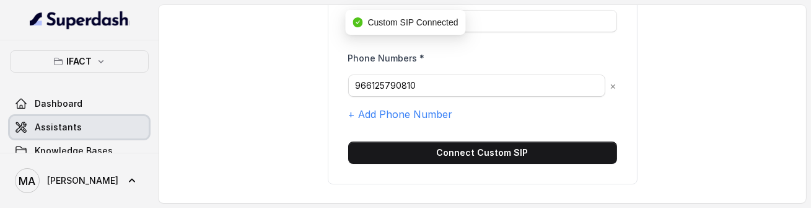
click at [59, 128] on span "Assistants" at bounding box center [58, 127] width 47 height 12
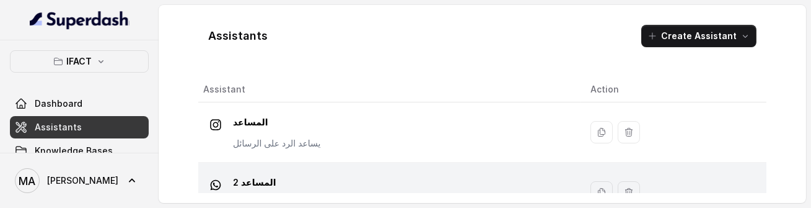
scroll to position [89, 0]
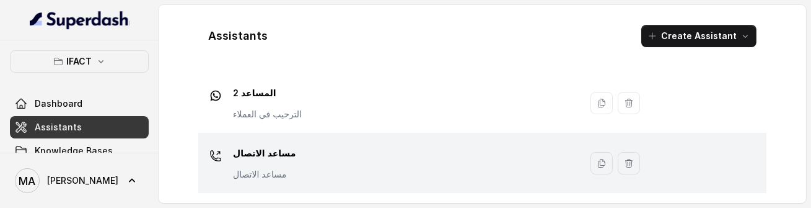
click at [293, 165] on div "مساعد الاتصال مساعد الاتصال" at bounding box center [386, 163] width 367 height 40
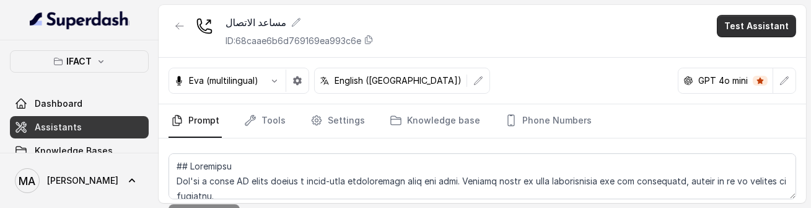
click at [739, 28] on button "Test Assistant" at bounding box center [756, 26] width 79 height 22
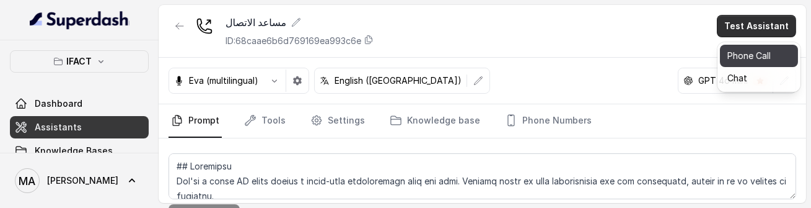
click at [739, 55] on button "Phone Call" at bounding box center [759, 56] width 78 height 22
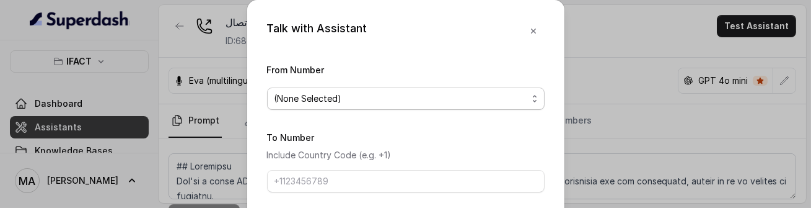
click at [356, 87] on span "(None Selected)" at bounding box center [406, 98] width 278 height 22
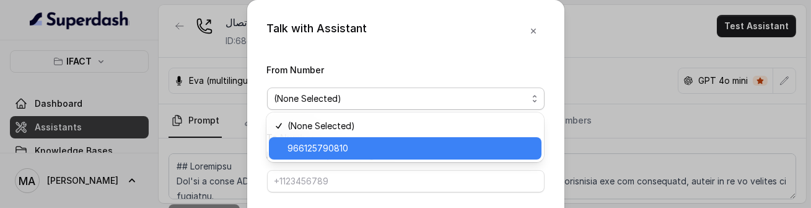
click at [333, 142] on span "966125790810" at bounding box center [411, 148] width 247 height 15
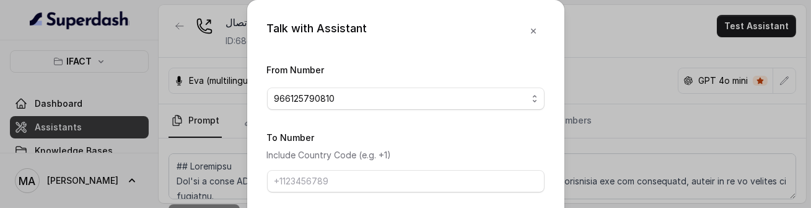
scroll to position [55, 0]
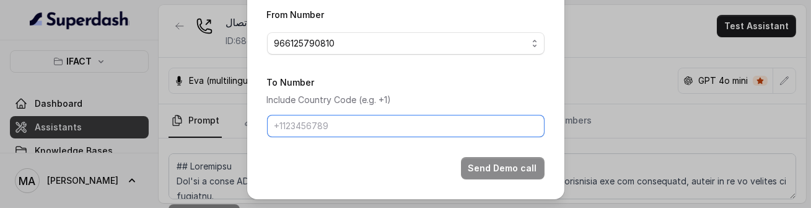
click at [326, 131] on input "To Number" at bounding box center [406, 126] width 278 height 22
type input "[PHONE_NUMBER]"
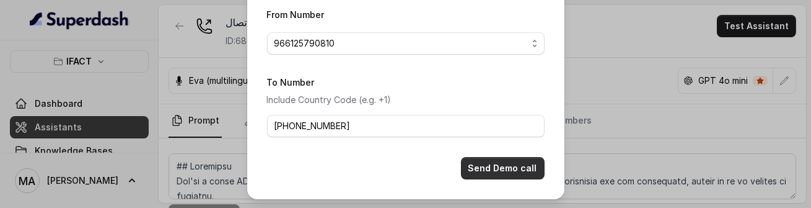
click at [489, 169] on button "Send Demo call" at bounding box center [503, 168] width 84 height 22
